Goal: Find contact information: Find contact information

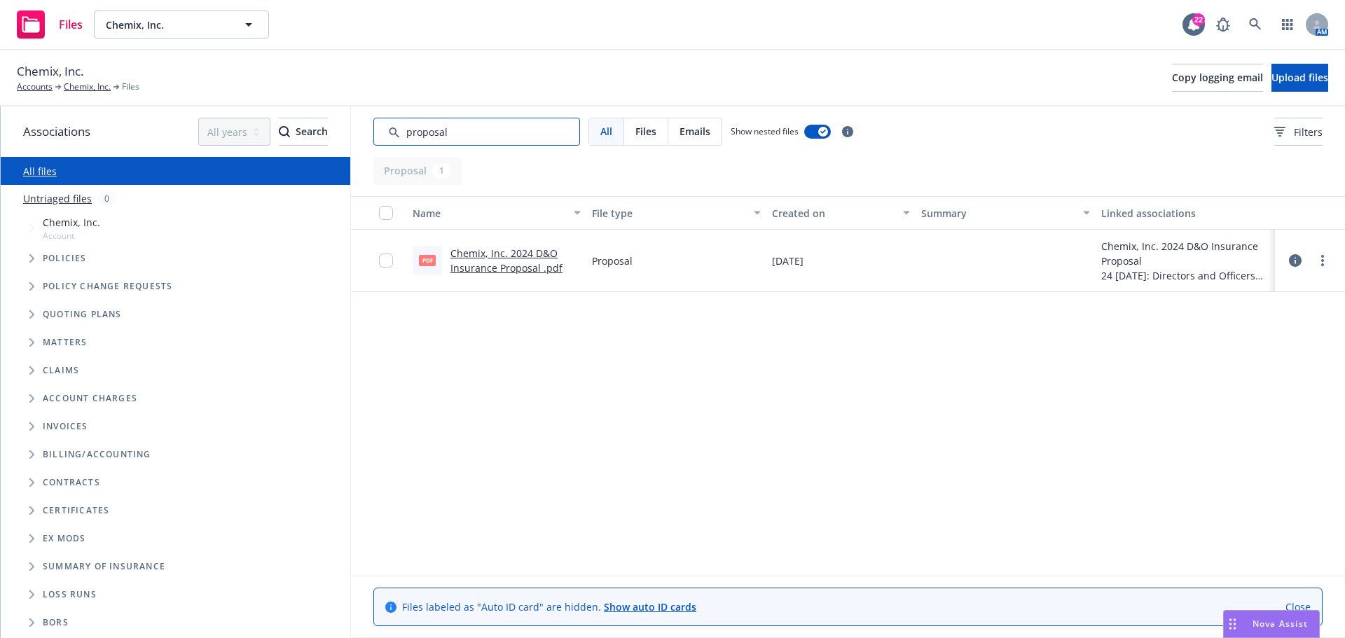
click at [476, 131] on input "Search by keyword..." at bounding box center [476, 132] width 207 height 28
drag, startPoint x: 467, startPoint y: 132, endPoint x: 376, endPoint y: 132, distance: 90.4
click at [376, 132] on input "Search by keyword..." at bounding box center [476, 132] width 207 height 28
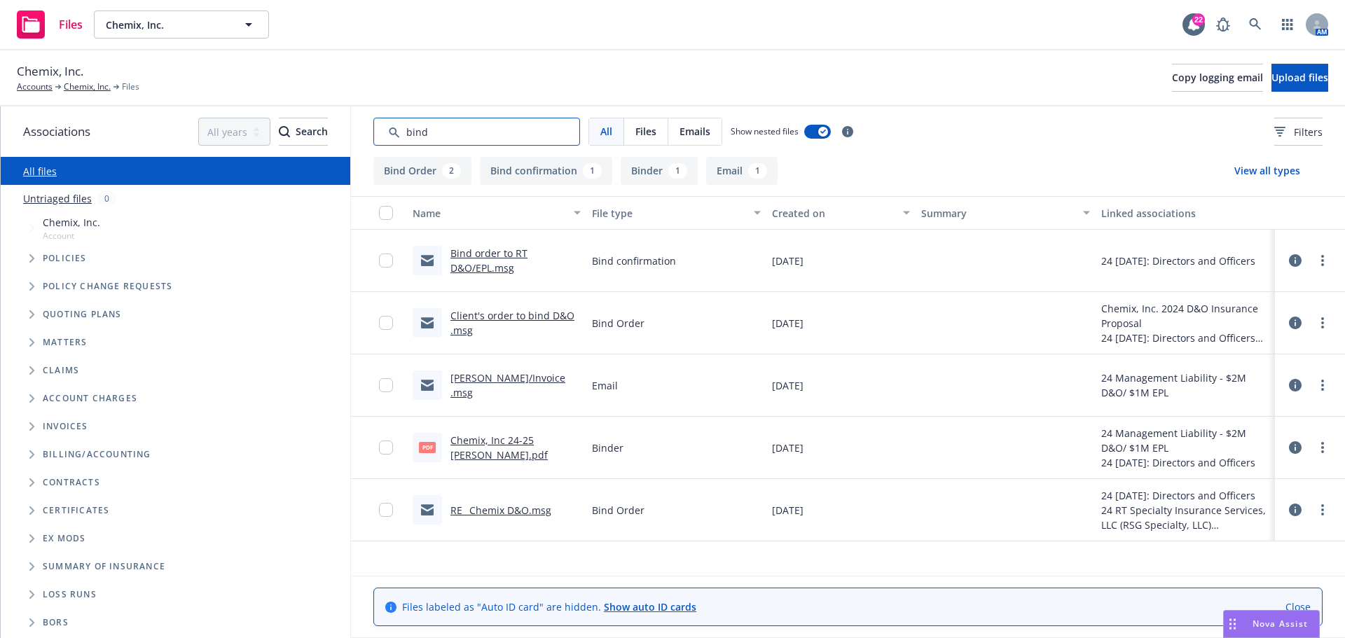
type input "bind"
click at [477, 259] on link "Bind order to RT D&O/EPL.msg" at bounding box center [489, 261] width 77 height 28
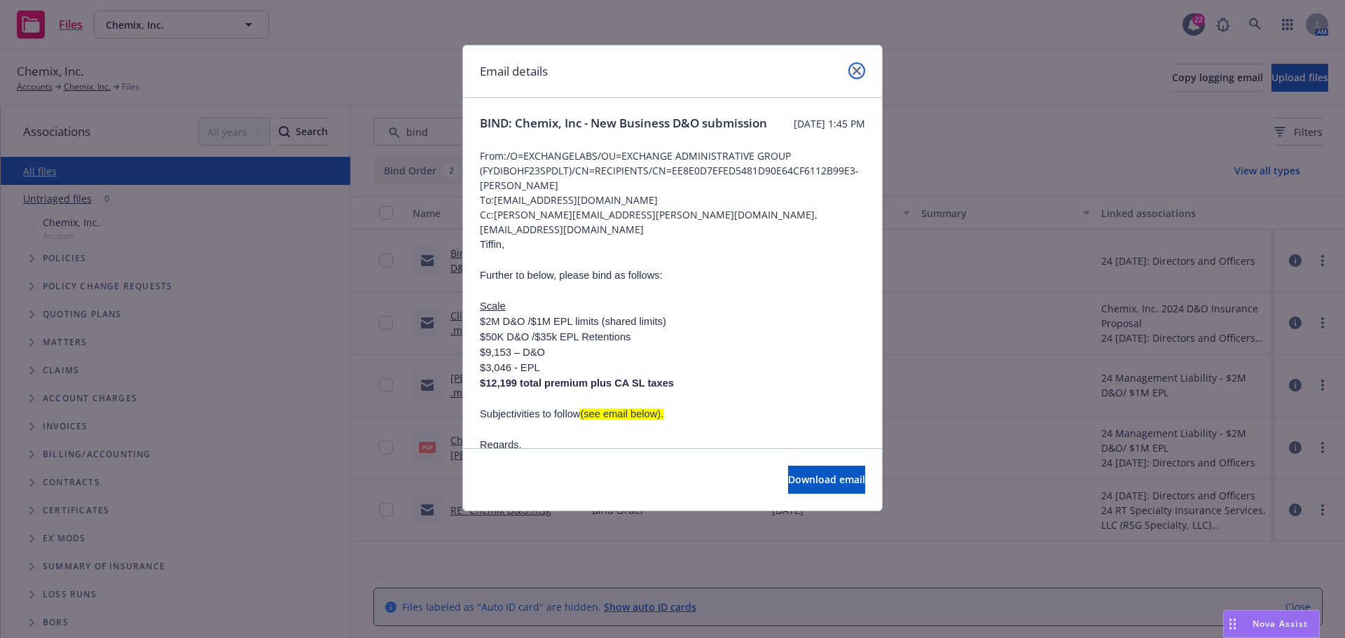
click at [862, 69] on link "close" at bounding box center [857, 70] width 17 height 17
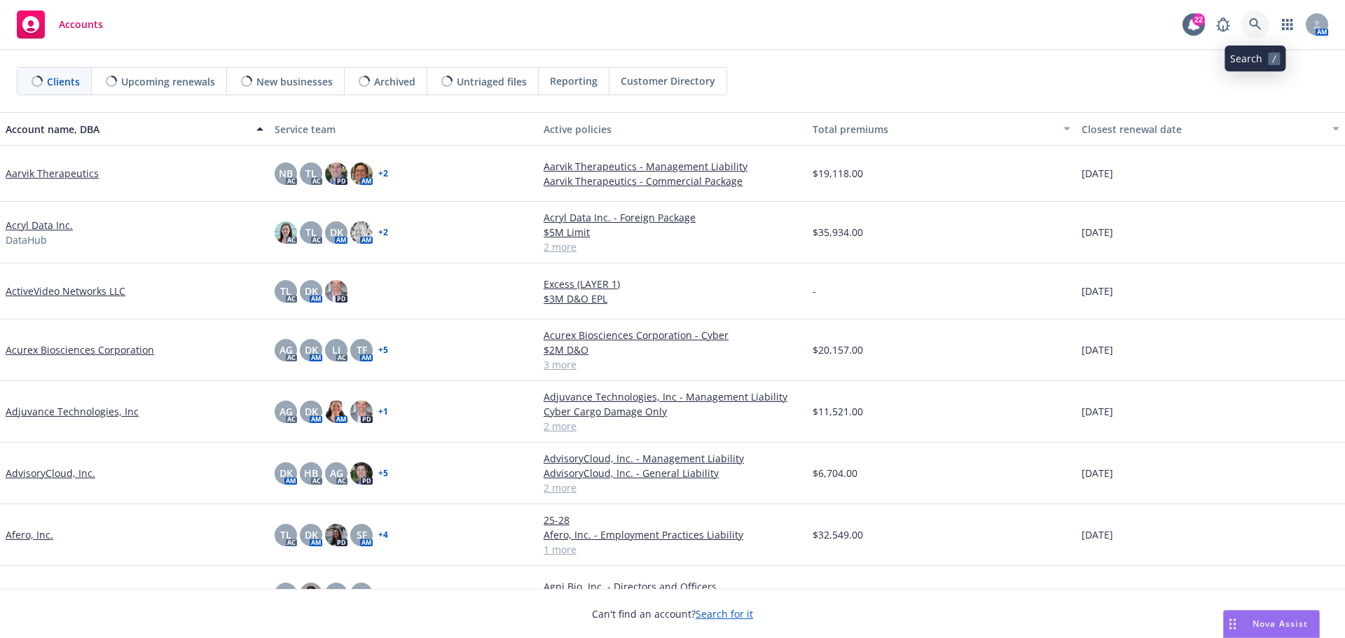
click at [1262, 28] on link at bounding box center [1256, 25] width 28 height 28
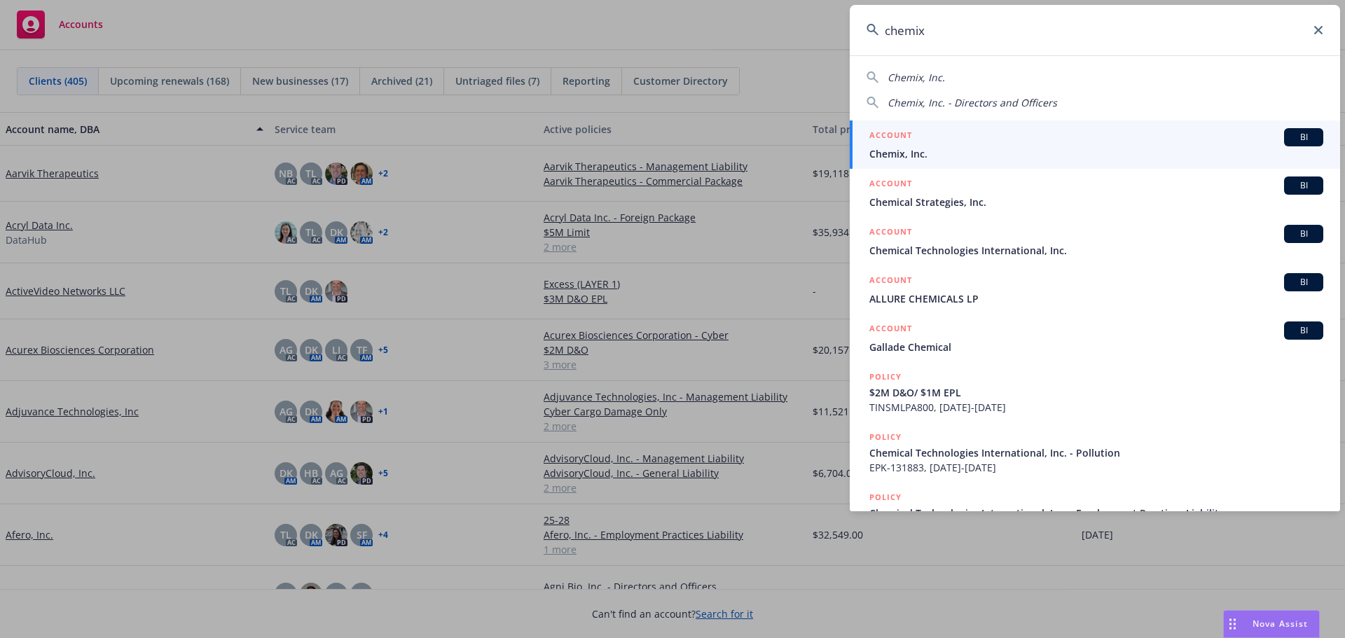
type input "chemix"
click at [913, 150] on span "Chemix, Inc." at bounding box center [1097, 153] width 454 height 15
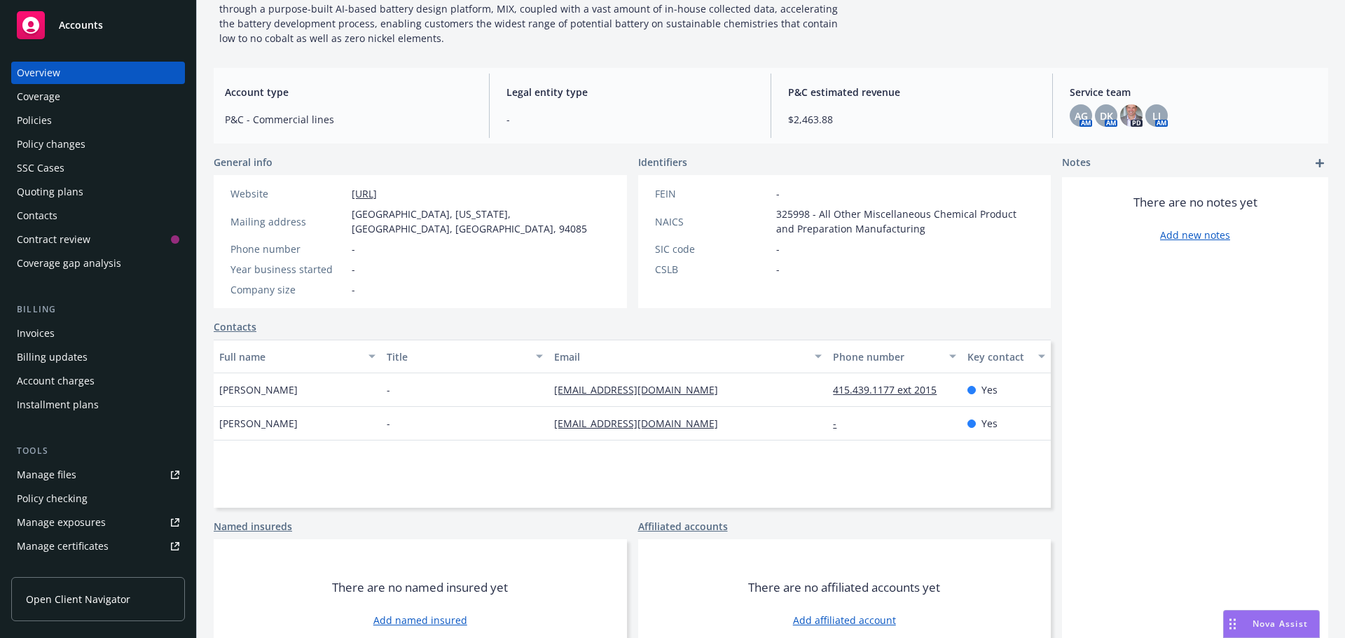
scroll to position [153, 0]
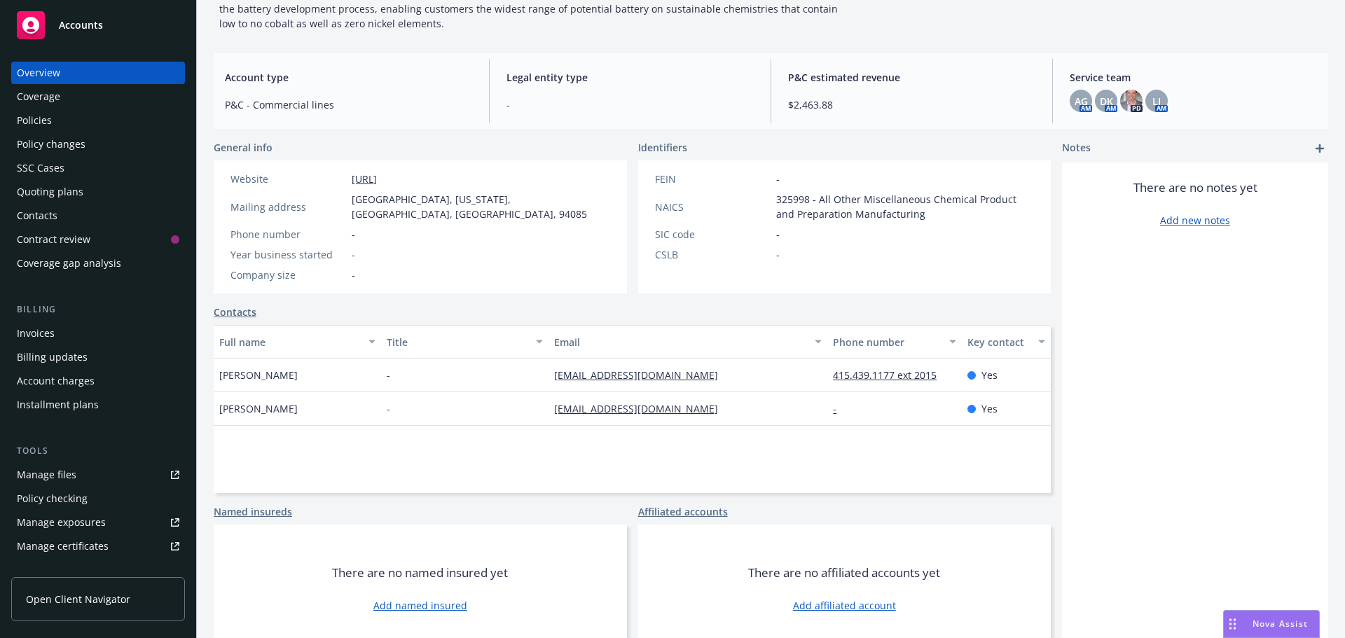
click at [33, 116] on div "Policies" at bounding box center [34, 120] width 35 height 22
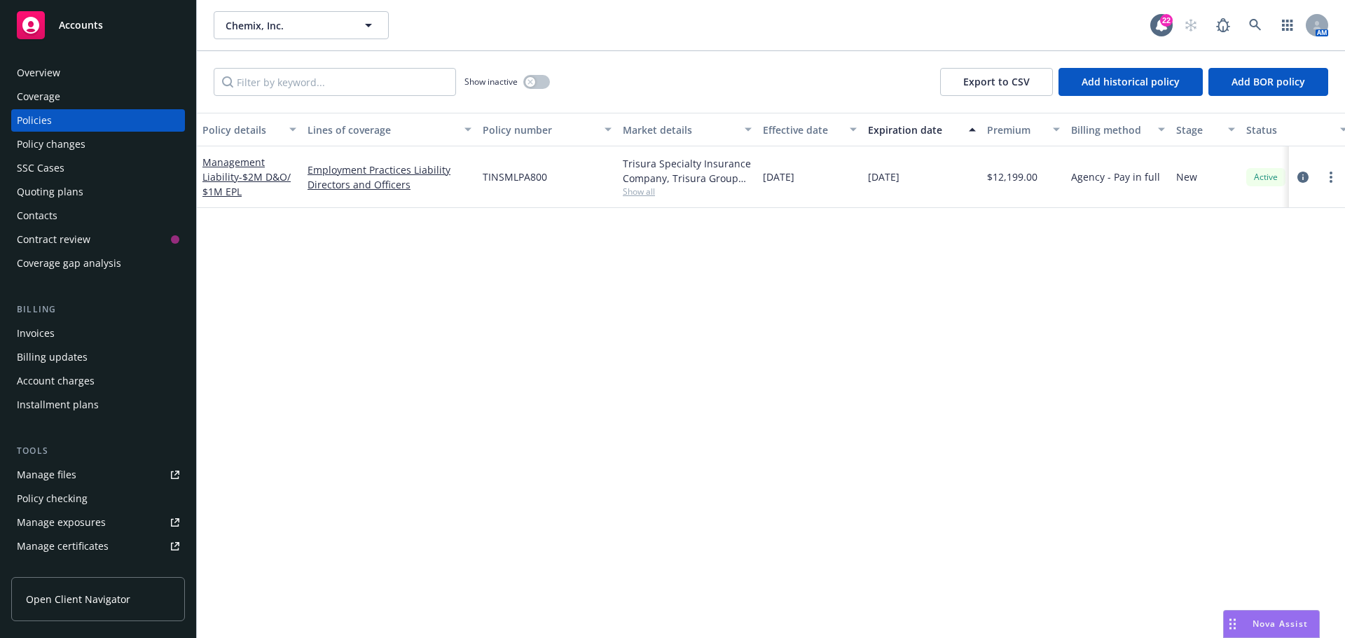
click at [53, 74] on div "Overview" at bounding box center [38, 73] width 43 height 22
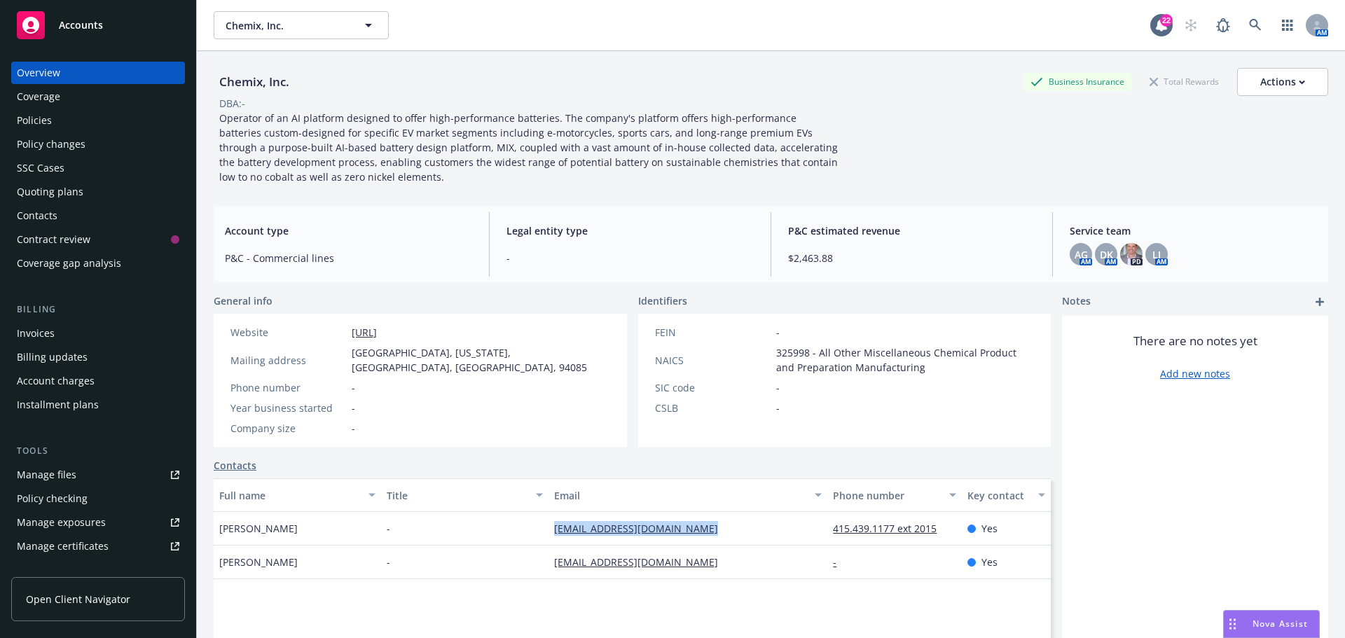
drag, startPoint x: 738, startPoint y: 514, endPoint x: 544, endPoint y: 522, distance: 193.6
click at [549, 522] on div "bcoughran@cfrankrimerman.com" at bounding box center [688, 529] width 279 height 34
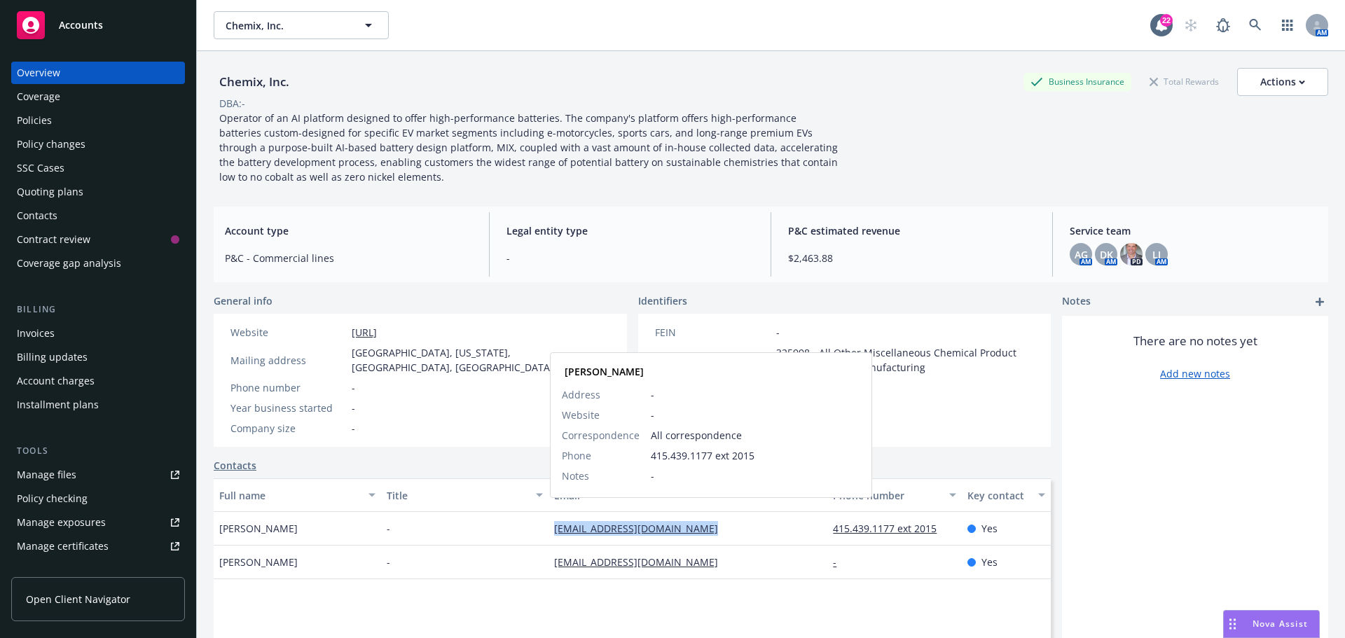
copy link "bcoughran@cfrankrimerman.com"
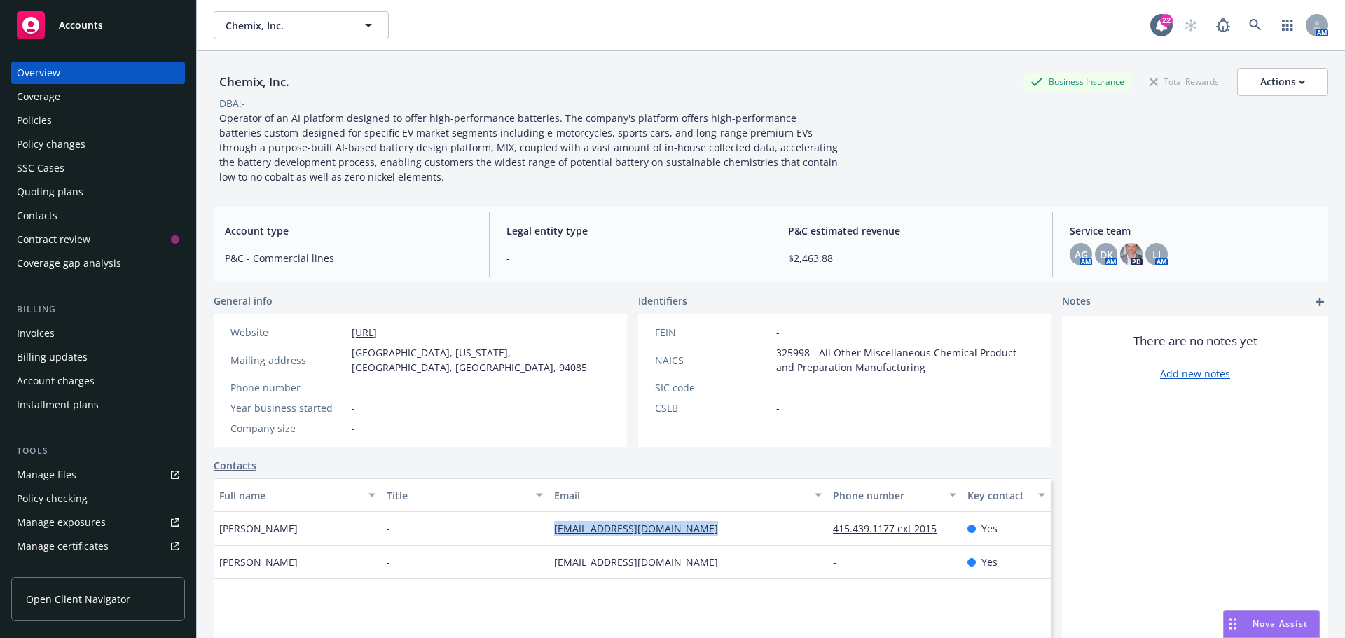
click at [712, 549] on div "wcole@frankrimerman.com" at bounding box center [688, 563] width 279 height 34
drag, startPoint x: 697, startPoint y: 550, endPoint x: 553, endPoint y: 552, distance: 144.4
click at [553, 552] on div "wcole@frankrimerman.com" at bounding box center [688, 563] width 279 height 34
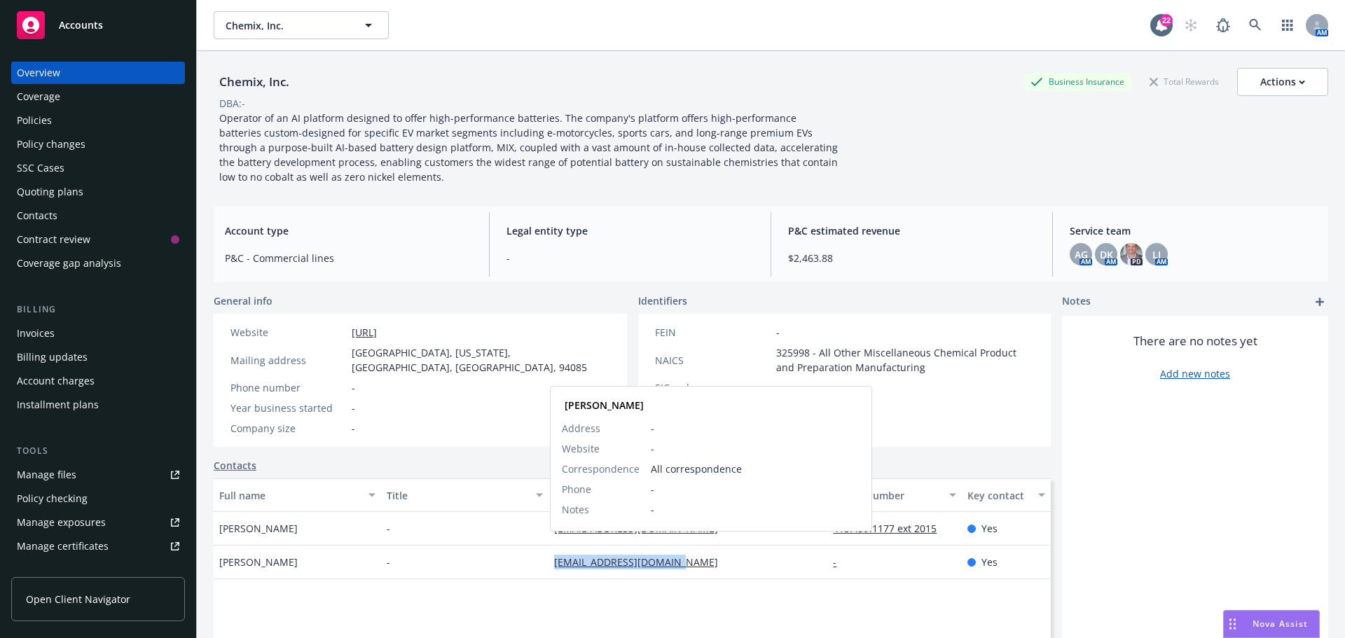
copy link "wcole@frankrimerman.com"
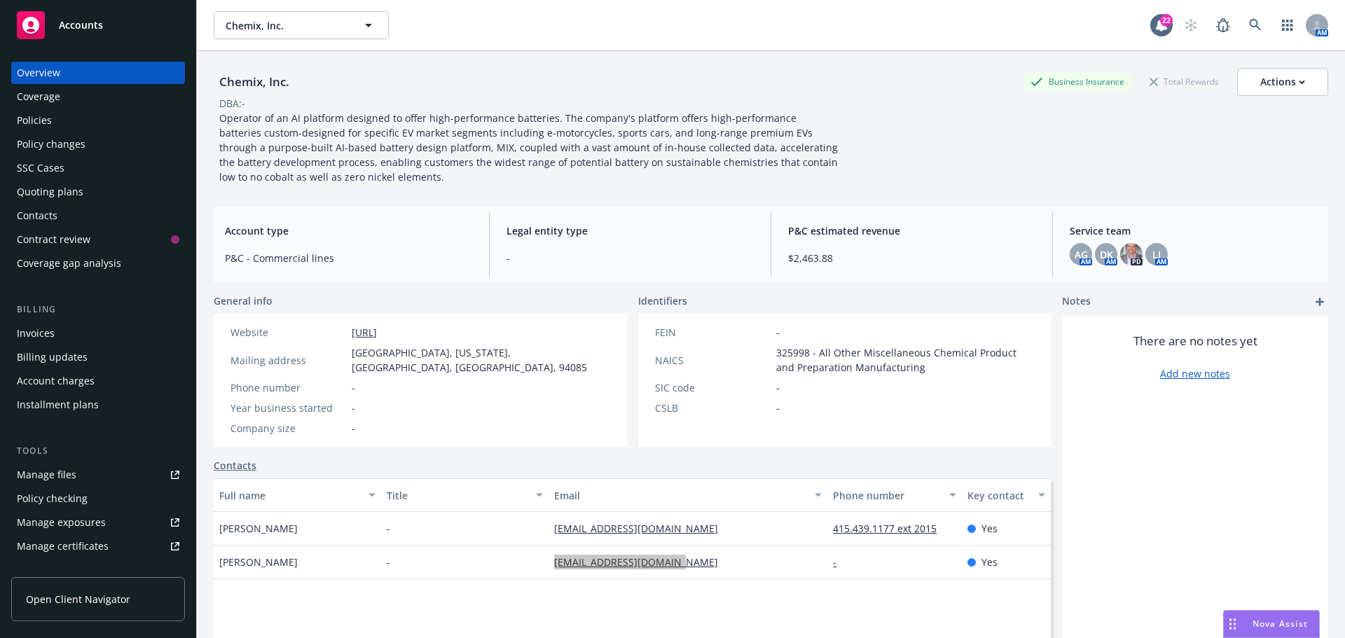
scroll to position [70, 0]
